Goal: Information Seeking & Learning: Learn about a topic

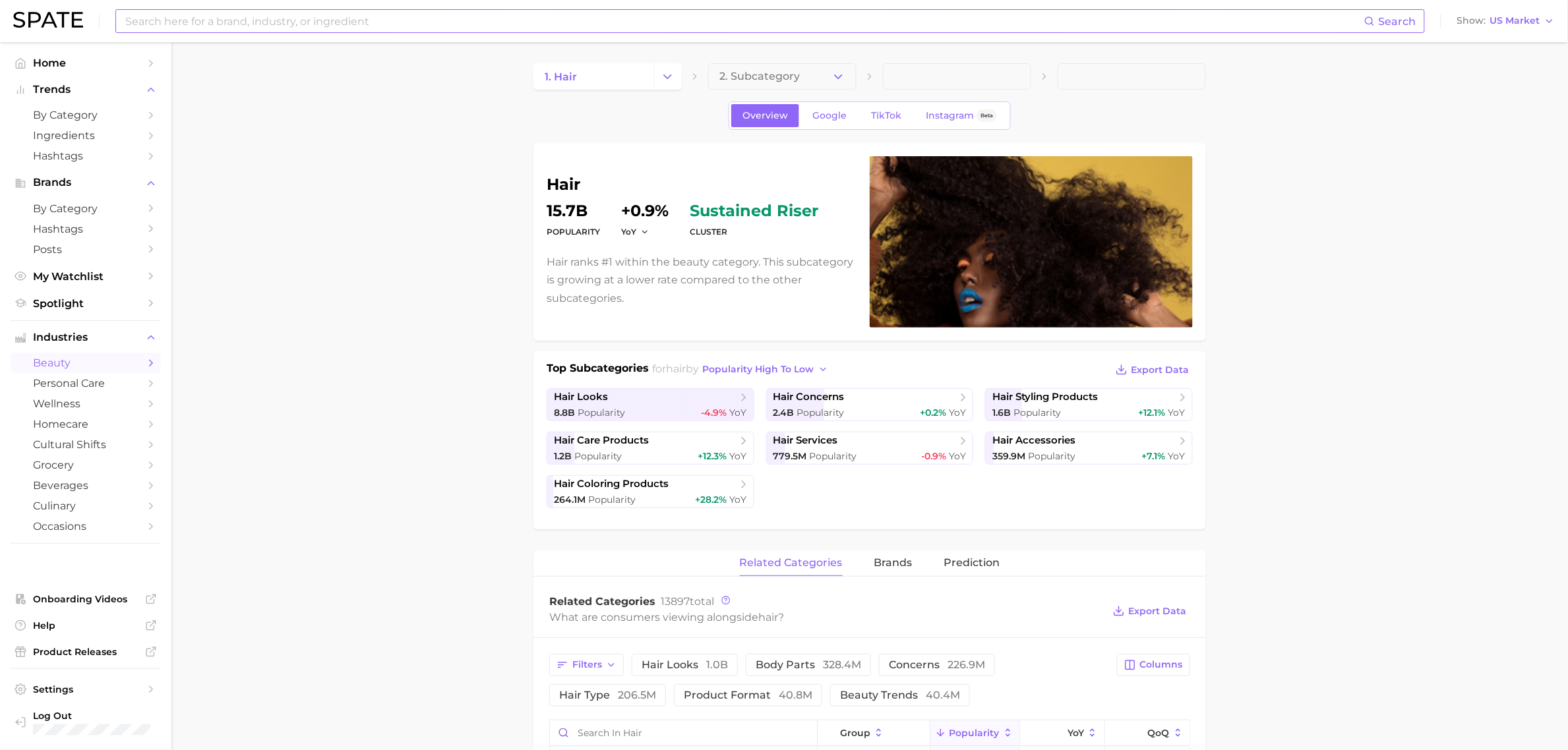
click at [486, 11] on input at bounding box center [744, 21] width 1240 height 22
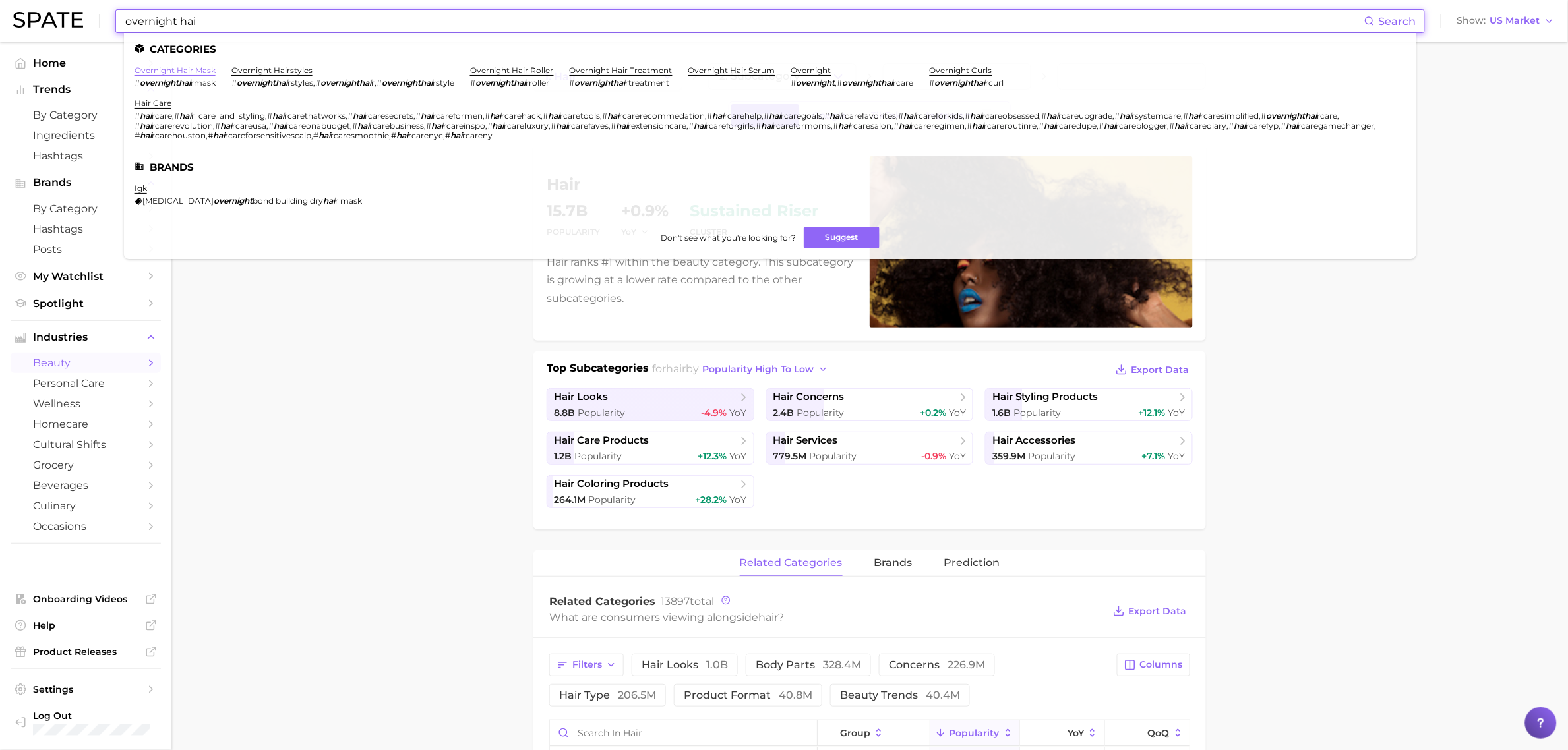
type input "overnight hai"
click at [193, 69] on link "overnight hair mask" at bounding box center [175, 70] width 81 height 10
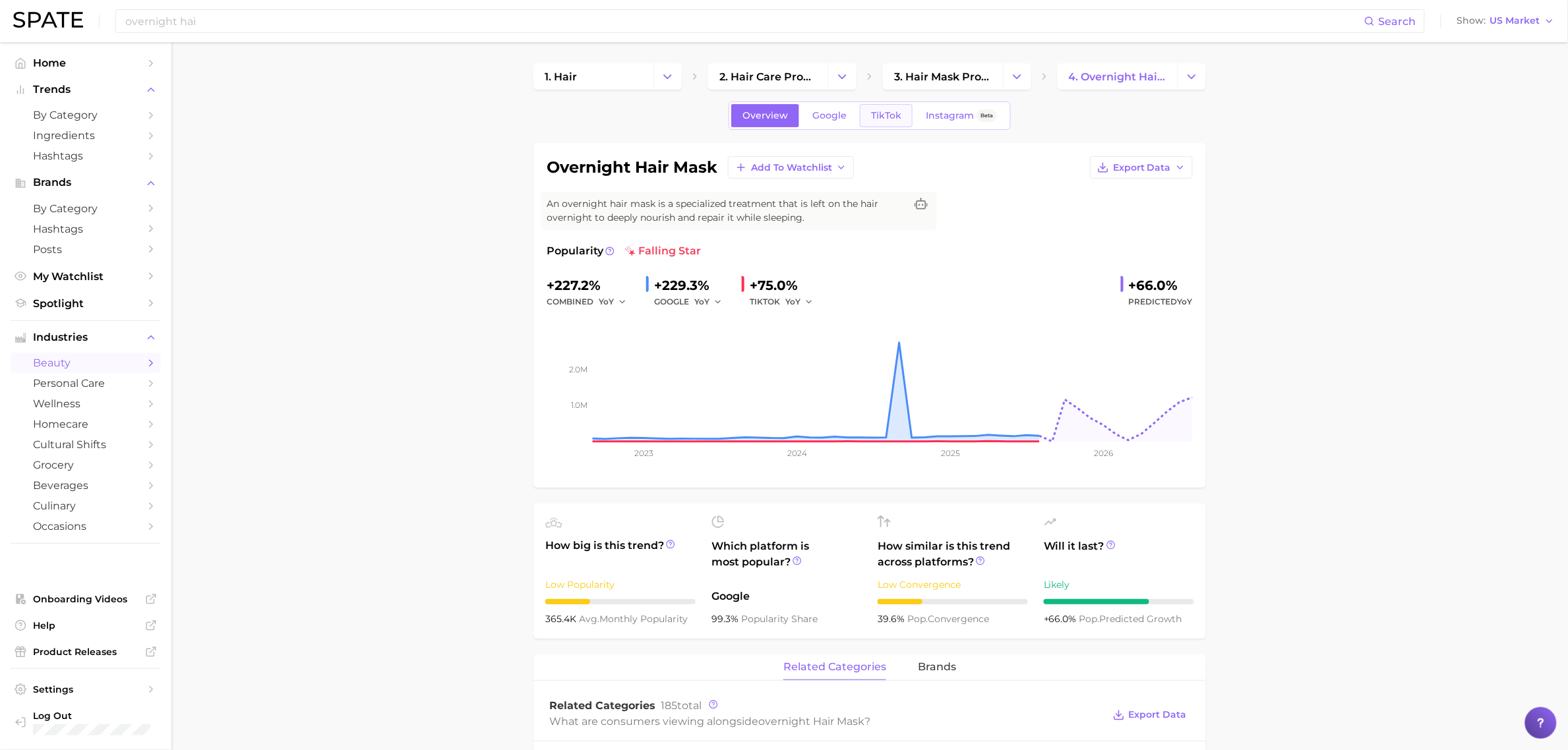
click at [885, 112] on span "TikTok" at bounding box center [886, 116] width 30 height 11
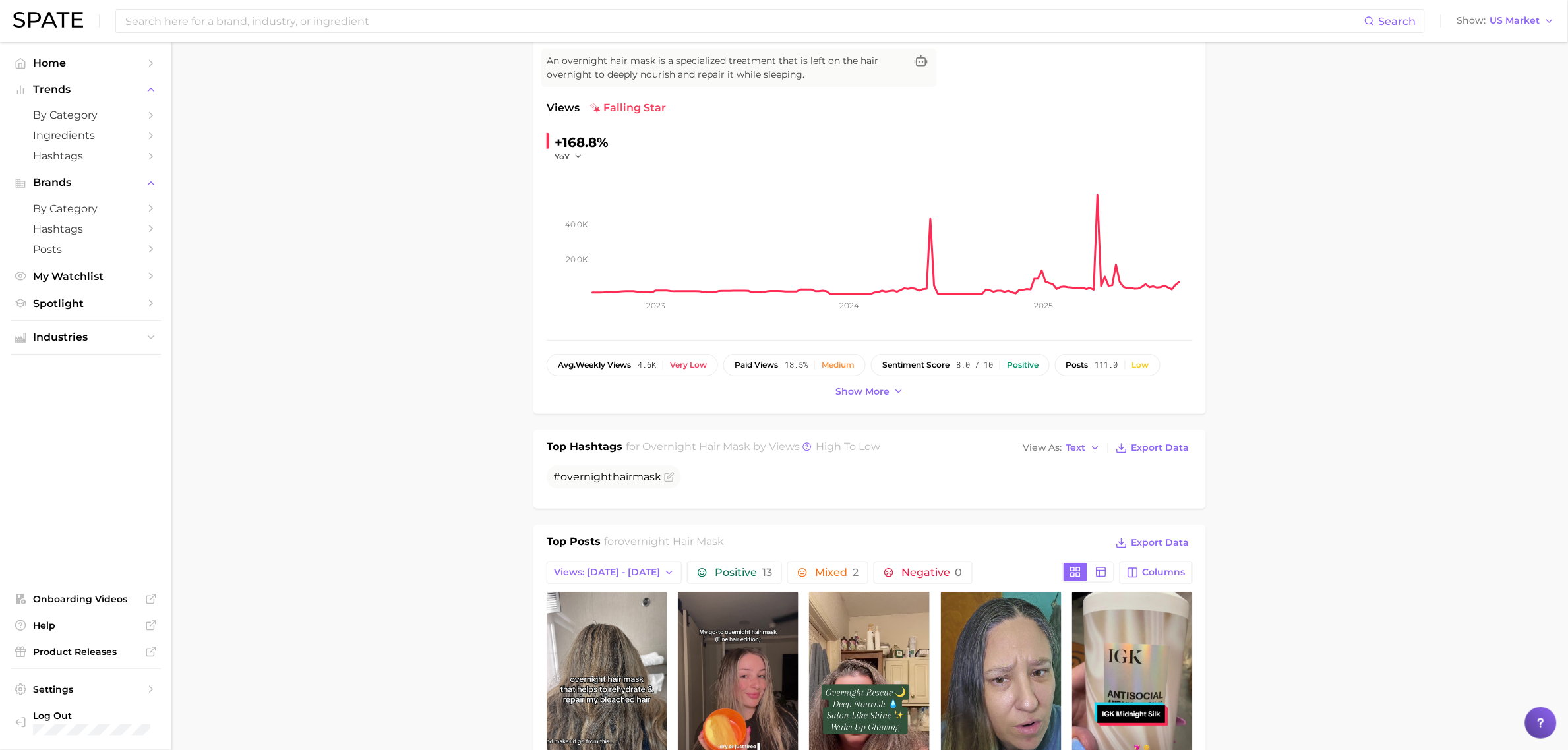
scroll to position [412, 0]
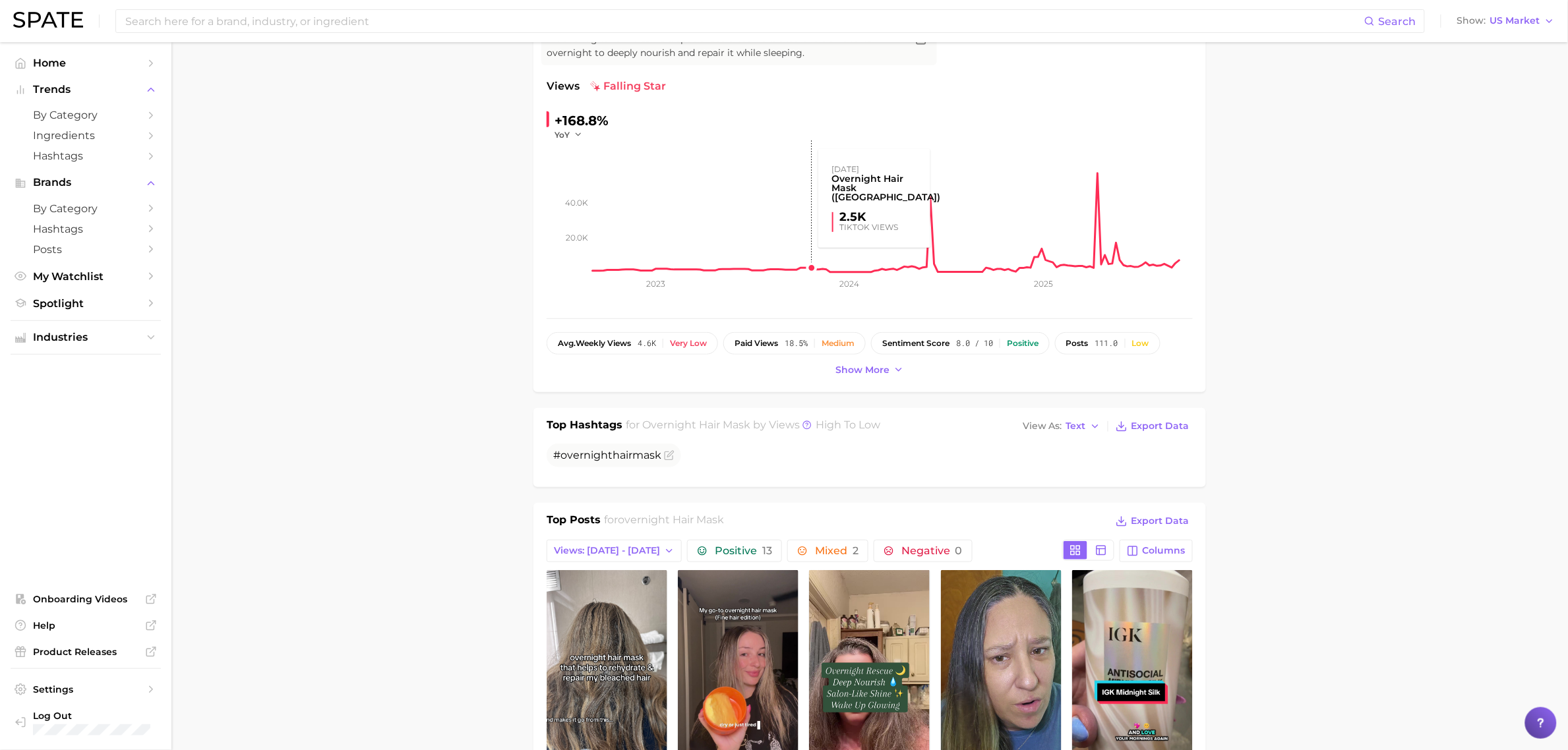
scroll to position [0, 0]
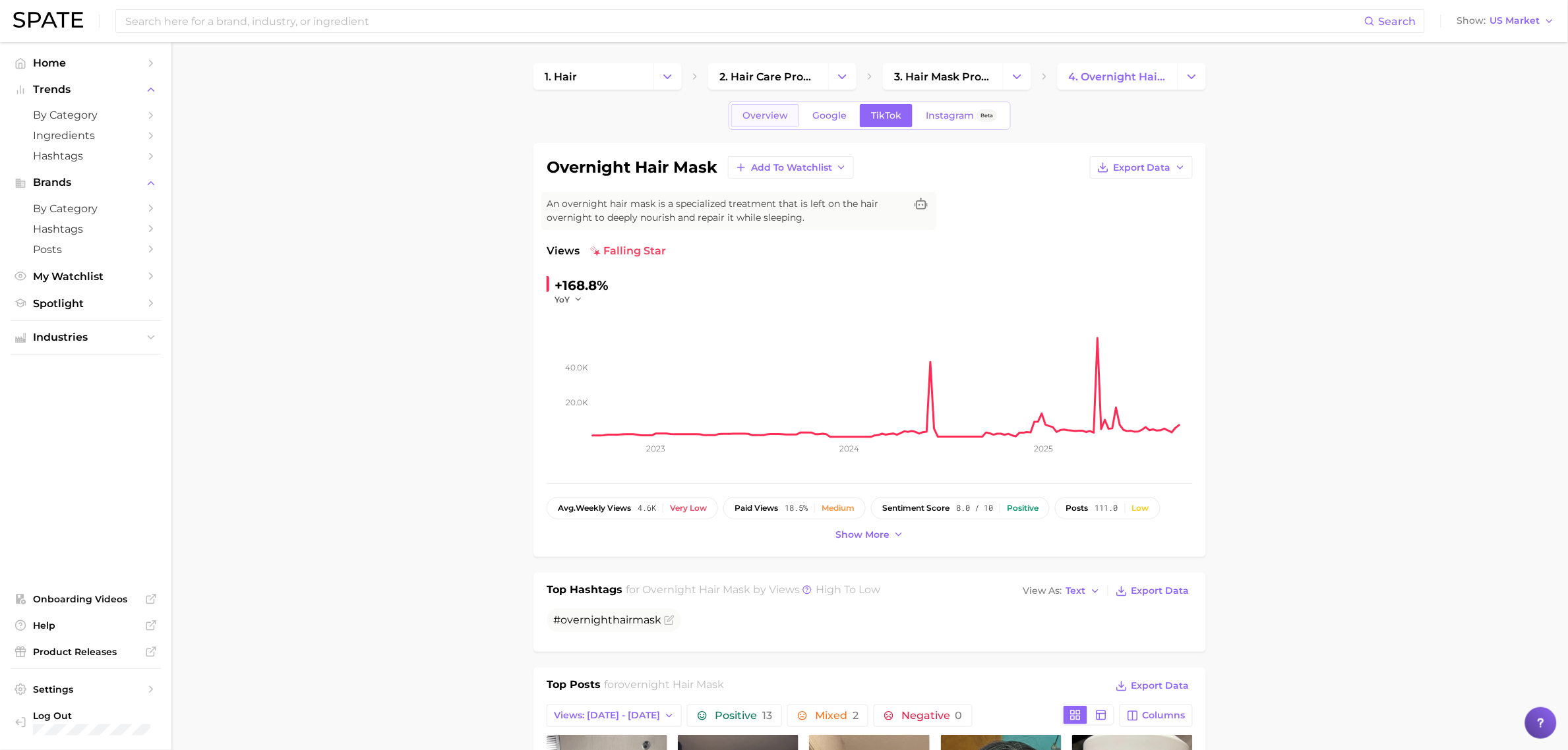
click at [756, 119] on span "Overview" at bounding box center [765, 116] width 45 height 11
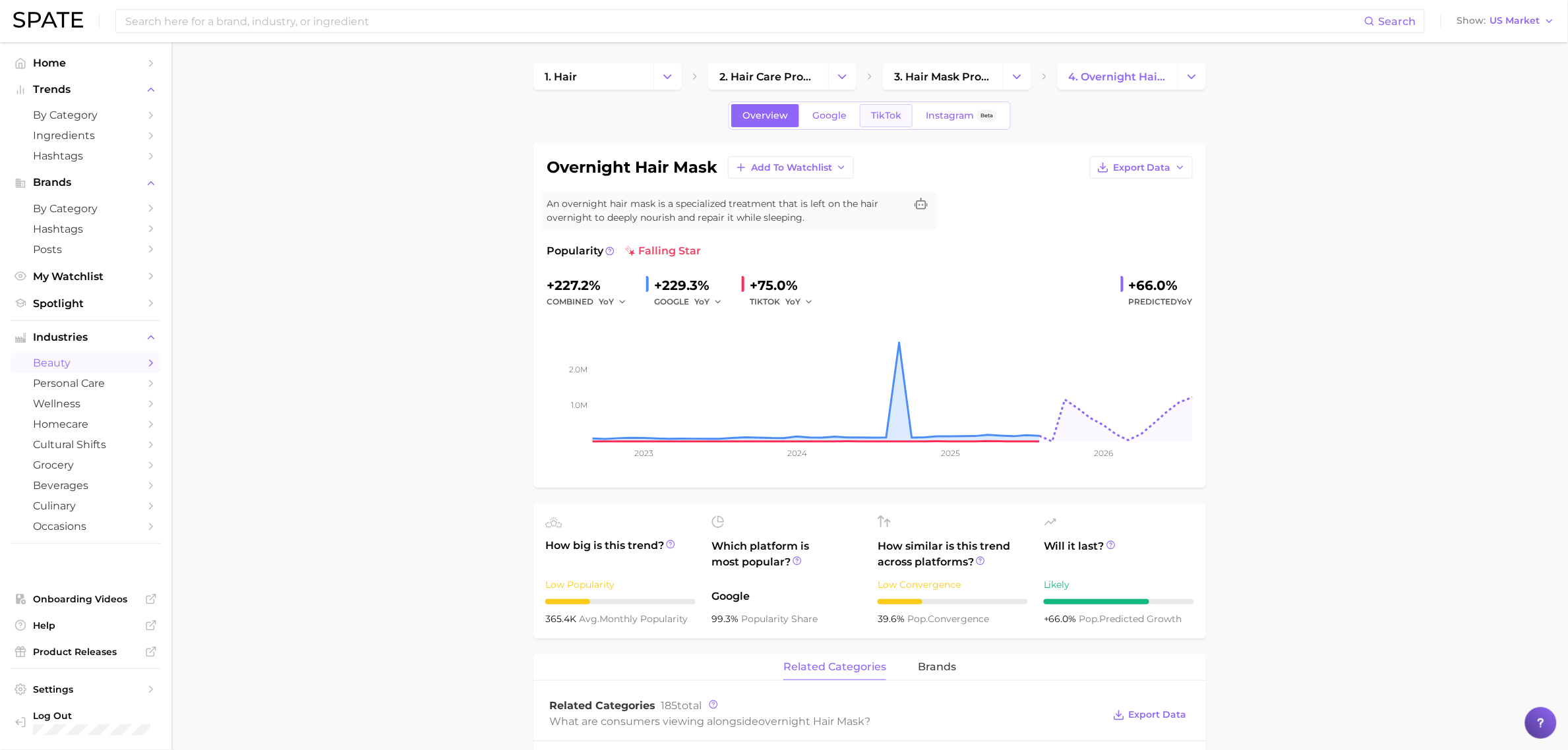
click at [898, 122] on link "TikTok" at bounding box center [886, 116] width 52 height 23
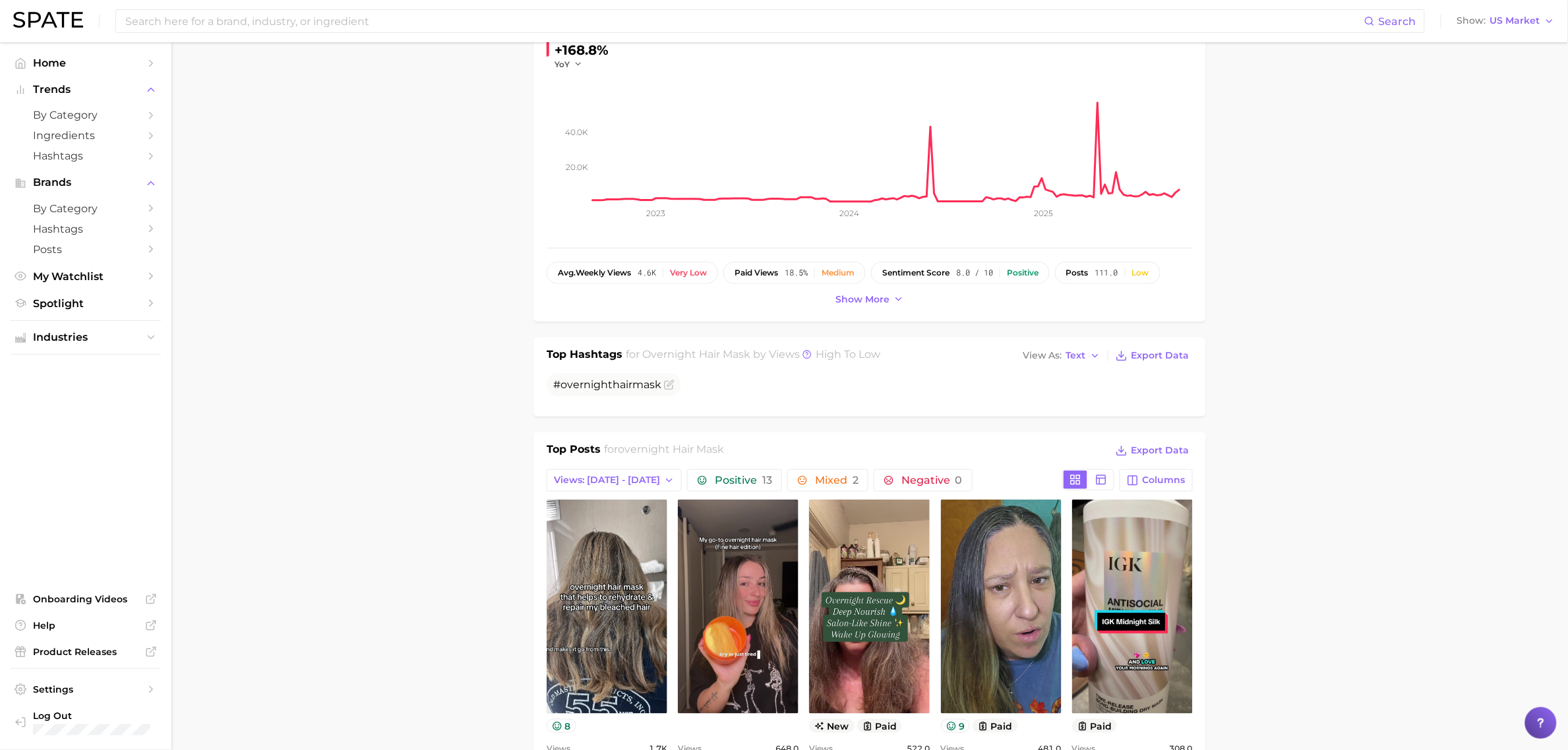
scroll to position [456, 0]
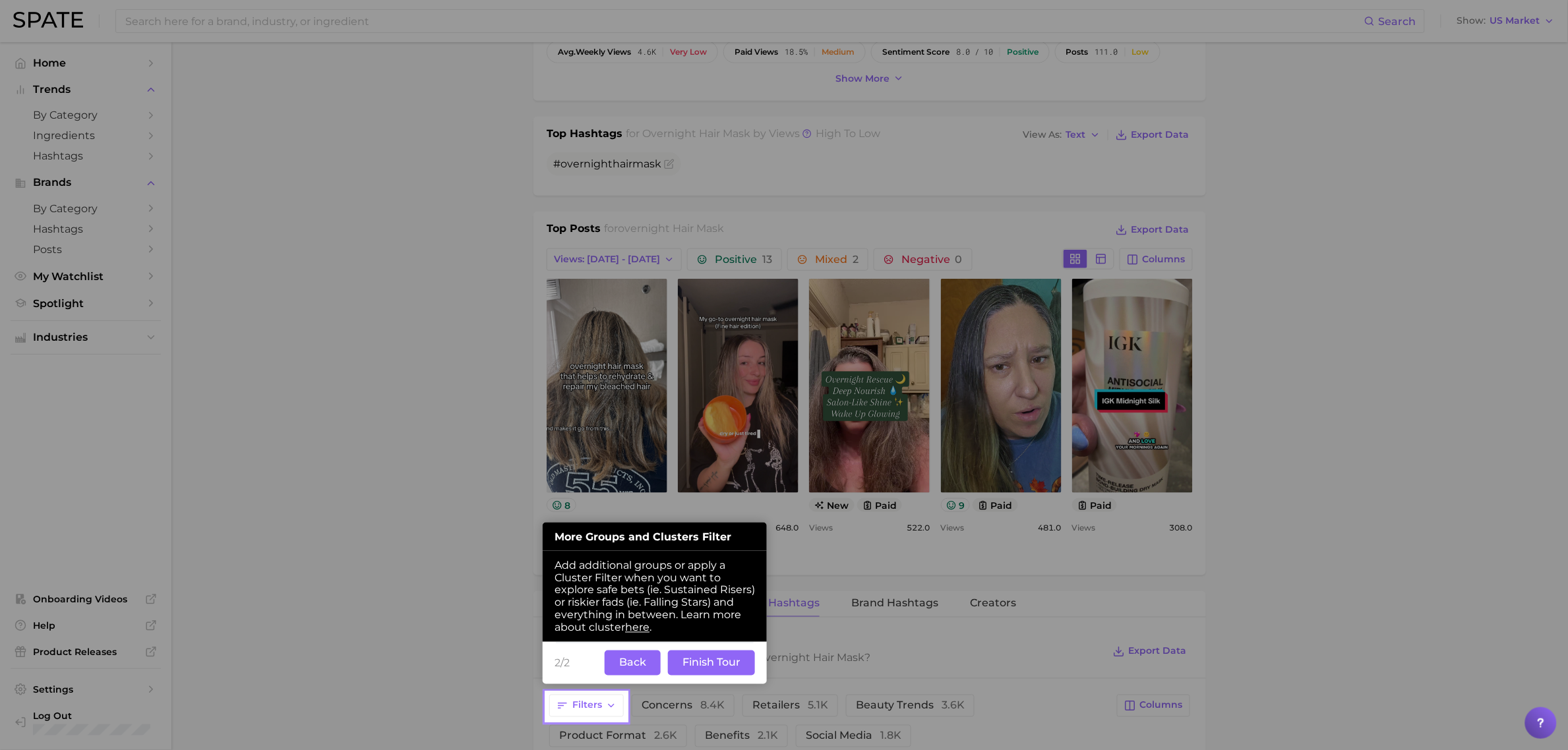
click at [680, 669] on button "Finish Tour" at bounding box center [711, 663] width 87 height 25
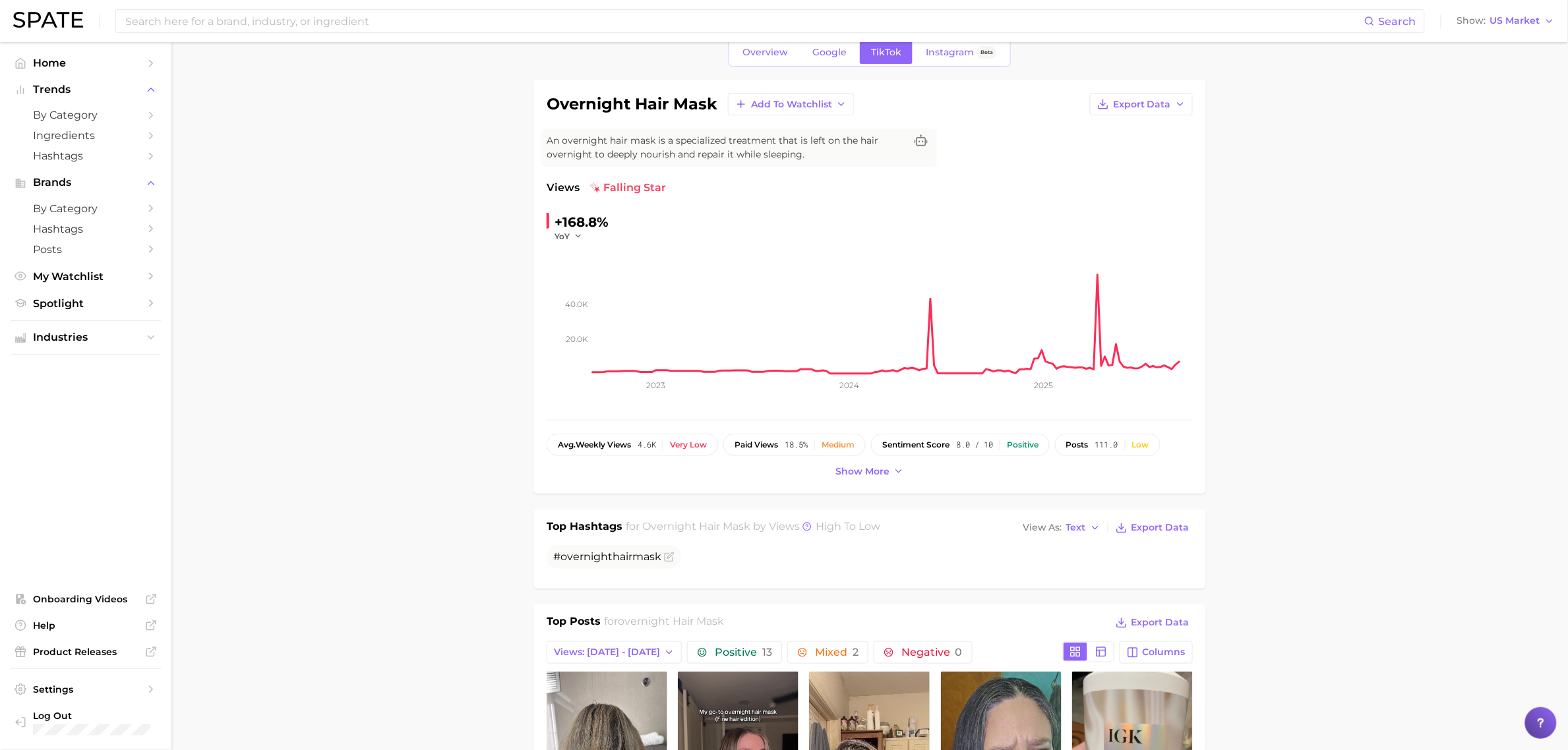
scroll to position [44, 0]
